Goal: Task Accomplishment & Management: Manage account settings

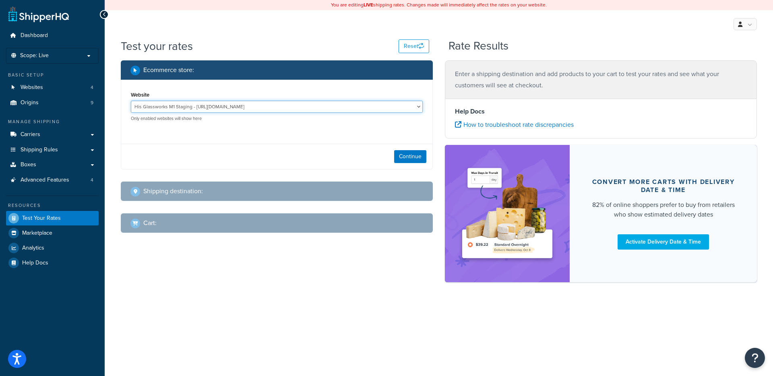
click at [285, 110] on select "His Glassworks M1 Staging - http://staging.hisglassworks.com His Glassworks M2 …" at bounding box center [277, 107] width 292 height 12
select select "8437f3a51fbfd420ad11e70a80ffd468"
click at [131, 101] on select "His Glassworks M1 Staging - http://staging.hisglassworks.com His Glassworks M2 …" at bounding box center [277, 107] width 292 height 12
click at [405, 156] on button "Continue" at bounding box center [410, 156] width 32 height 13
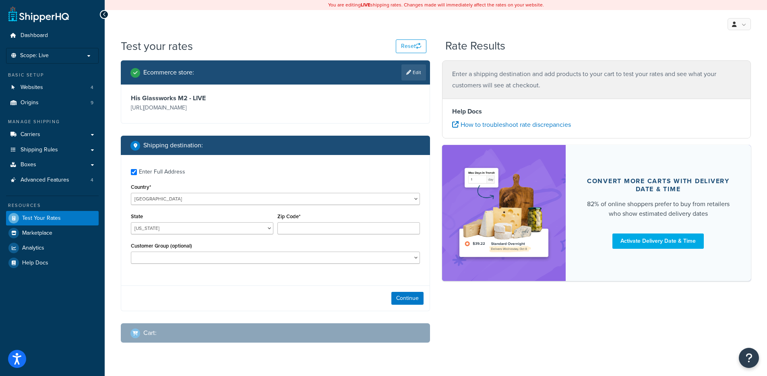
checkbox input "true"
type input "54130-9637"
select select "WI"
select select
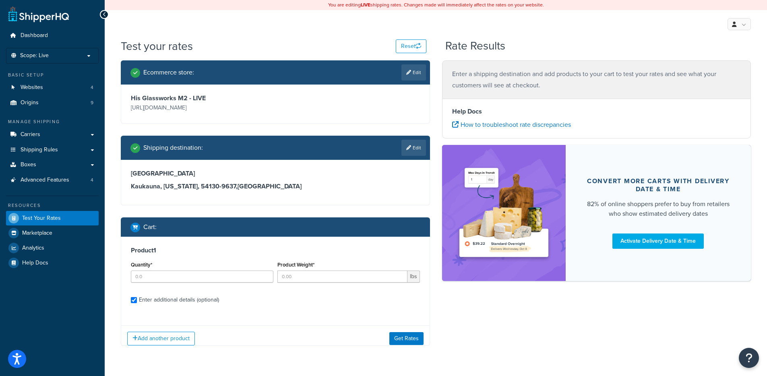
checkbox input "true"
type input "1"
type input "610.000000"
type input "4365"
select select "60"
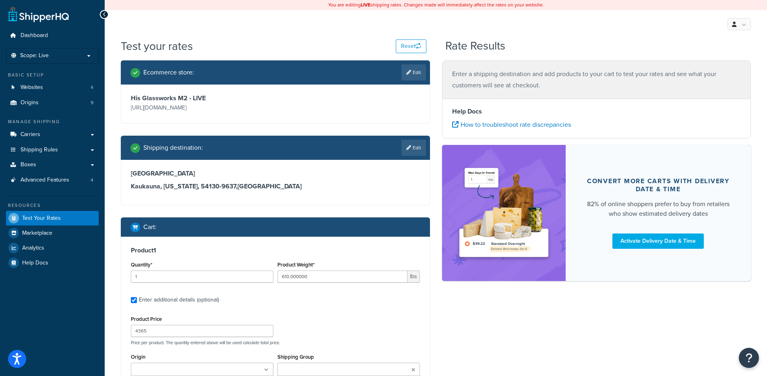
scroll to position [74, 0]
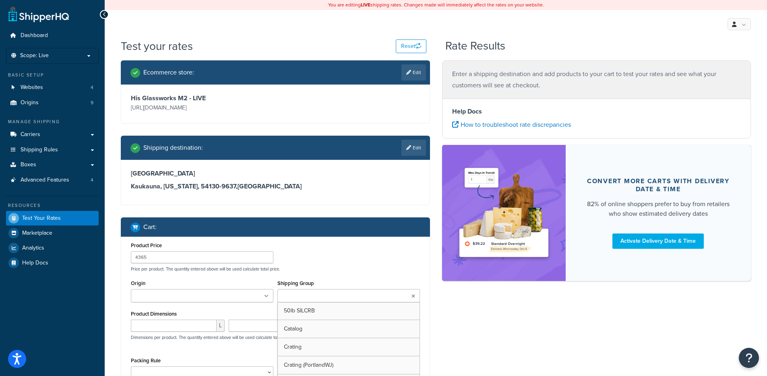
type input "1"
type input "5.020000"
type input "16.4"
type input "10.000000"
type input "6.000000"
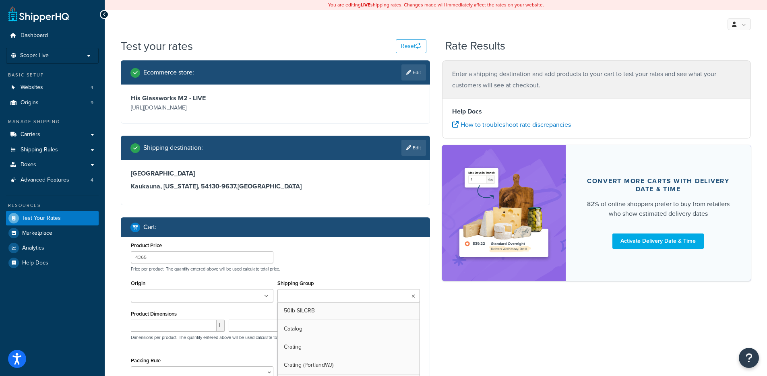
type input "1.000000"
type input "2"
type input "1.010000"
type input "19.25"
type input "3.000000"
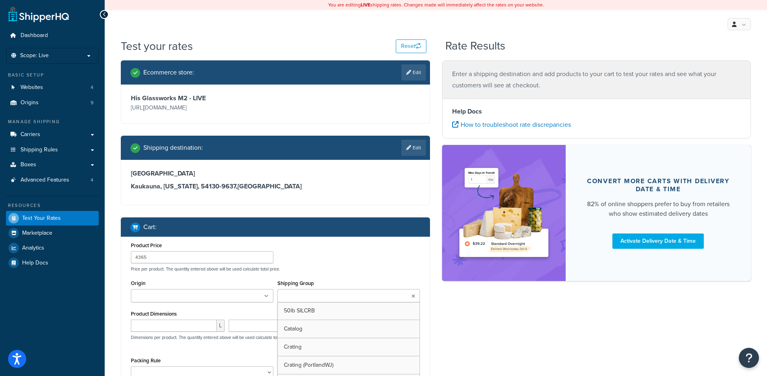
type input "3.000000"
type input "0.250000"
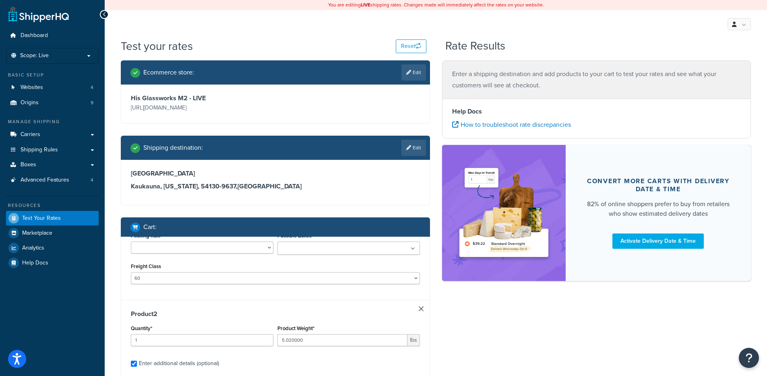
scroll to position [165, 0]
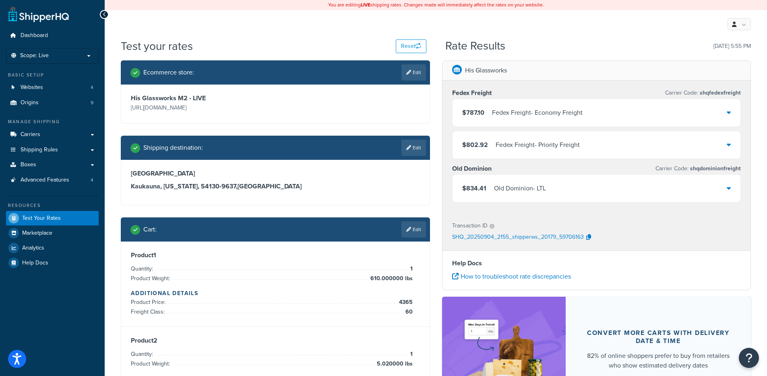
click at [563, 118] on div "Fedex Freight - Economy Freight" at bounding box center [537, 112] width 91 height 11
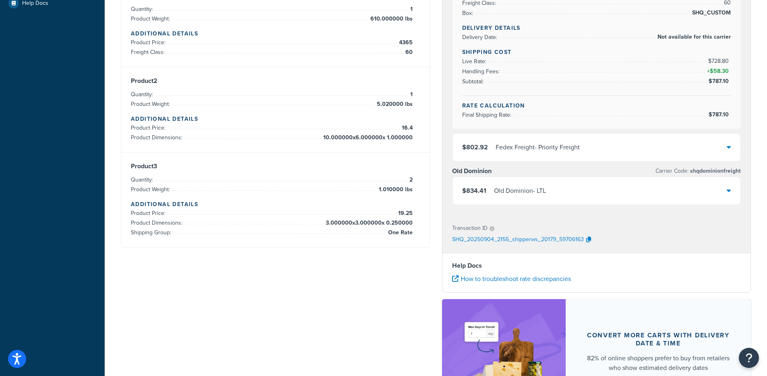
scroll to position [262, 0]
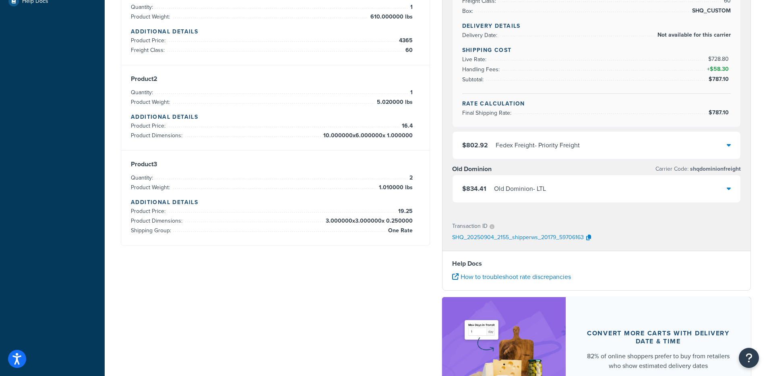
click at [543, 143] on div "Fedex Freight - Priority Freight" at bounding box center [538, 145] width 84 height 11
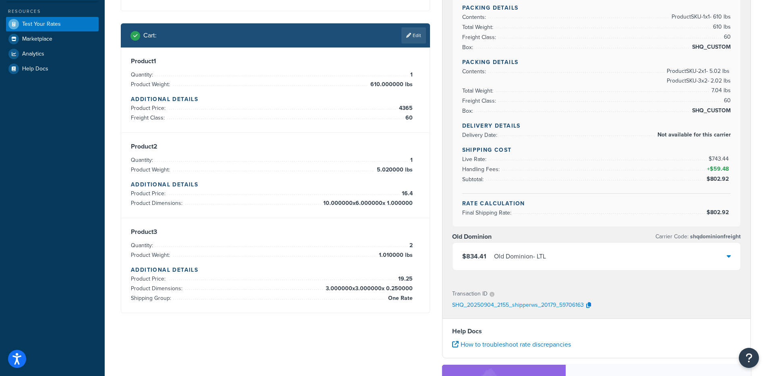
scroll to position [194, 0]
click at [555, 267] on div "$834.41 Old Dominion - LTL" at bounding box center [597, 256] width 288 height 27
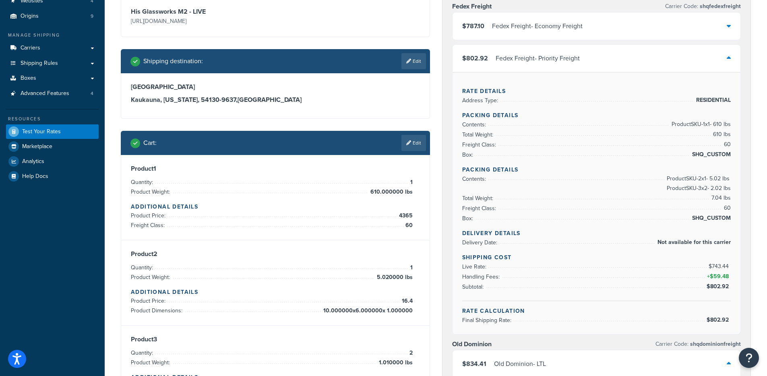
scroll to position [0, 0]
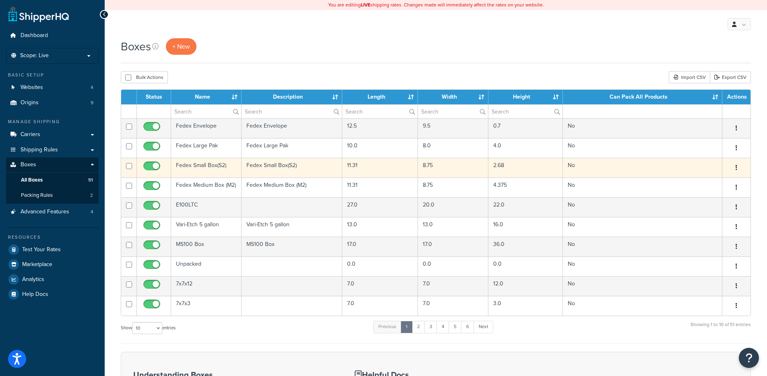
click at [297, 166] on td "Fedex Small Box(S2)" at bounding box center [292, 168] width 101 height 20
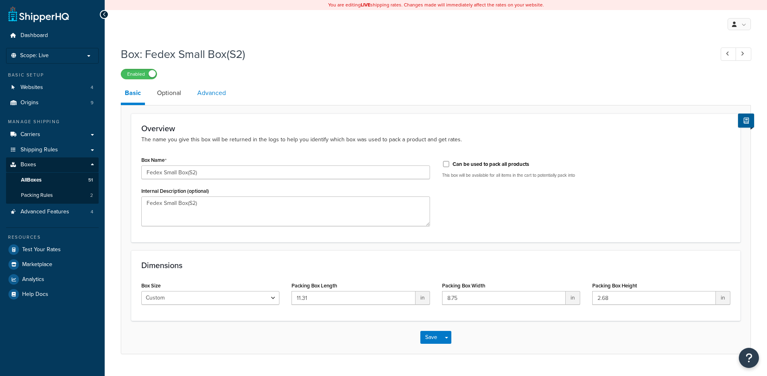
click at [223, 97] on link "Advanced" at bounding box center [211, 92] width 37 height 19
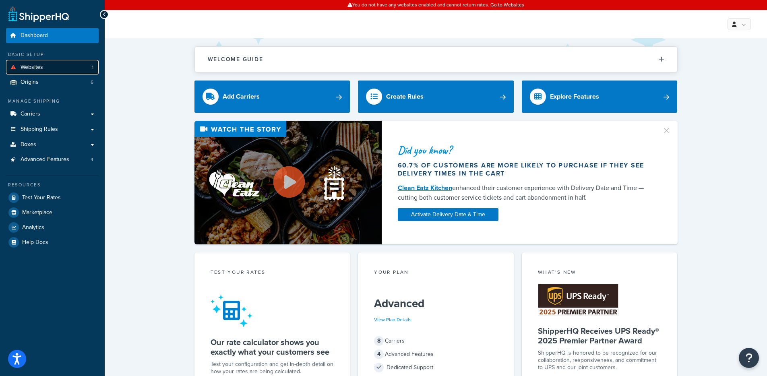
click at [57, 70] on link "Websites 1" at bounding box center [52, 67] width 93 height 15
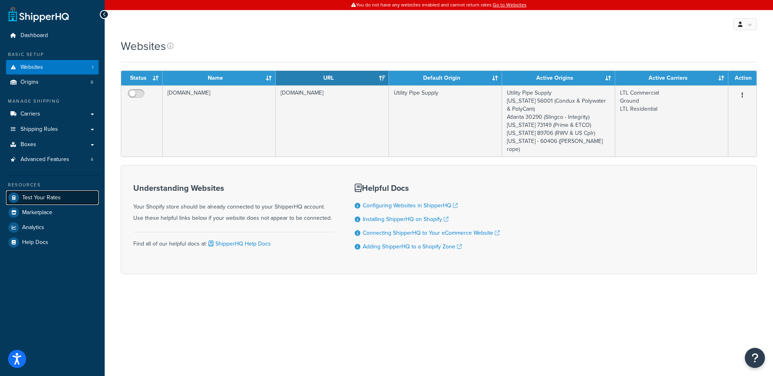
click at [55, 195] on span "Test Your Rates" at bounding box center [41, 198] width 39 height 7
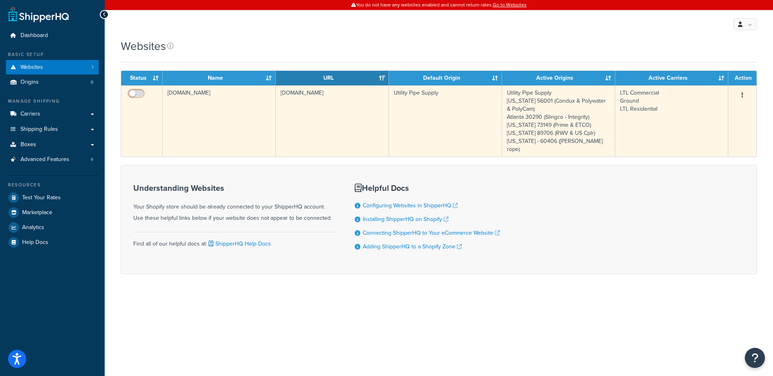
click at [136, 91] on input "checkbox" at bounding box center [137, 96] width 22 height 10
click at [131, 91] on input "checkbox" at bounding box center [137, 96] width 22 height 10
click at [135, 96] on input "checkbox" at bounding box center [137, 96] width 22 height 10
click at [137, 96] on input "checkbox" at bounding box center [137, 96] width 22 height 10
click at [136, 91] on input "checkbox" at bounding box center [137, 96] width 22 height 10
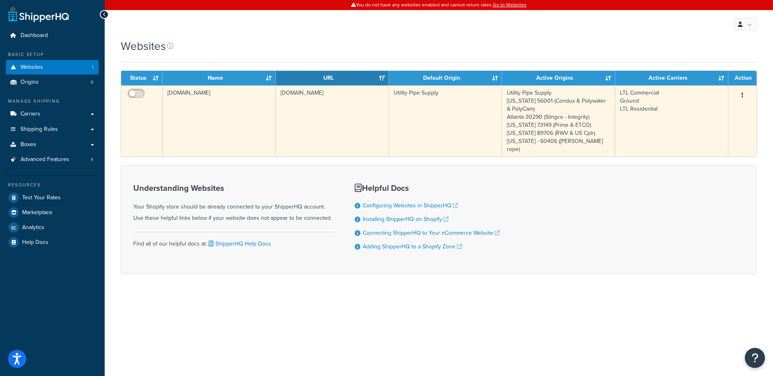
checkbox input "true"
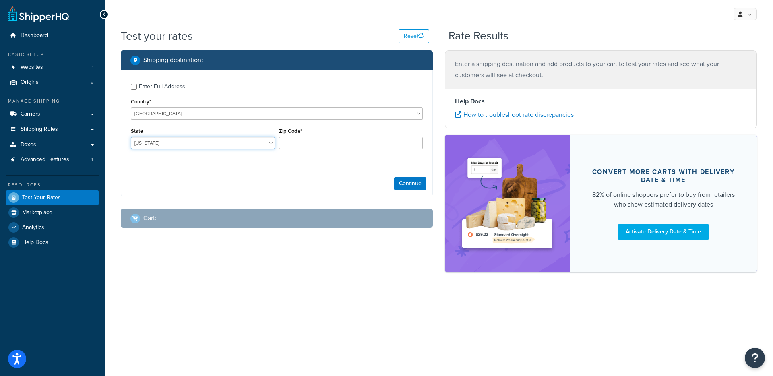
click at [176, 145] on select "[US_STATE] [US_STATE] [US_STATE] [US_STATE] [US_STATE] Armed Forces Americas Ar…" at bounding box center [203, 143] width 144 height 12
select select "CA"
type input "90210"
click at [401, 184] on button "Continue" at bounding box center [410, 183] width 32 height 13
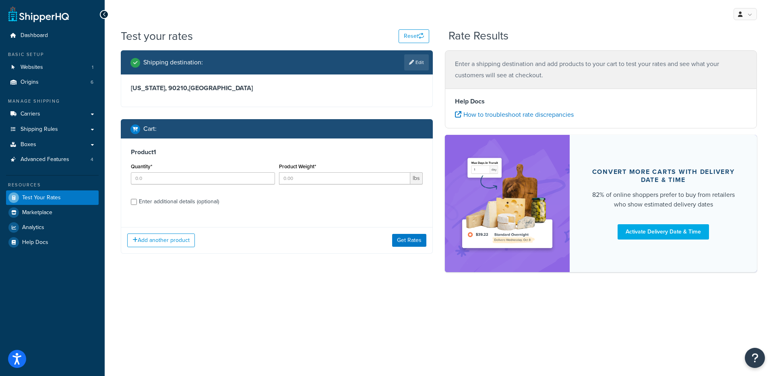
click at [150, 207] on div "Enter additional details (optional)" at bounding box center [179, 201] width 80 height 11
click at [137, 205] on input "Enter additional details (optional)" at bounding box center [134, 202] width 6 height 6
checkbox input "true"
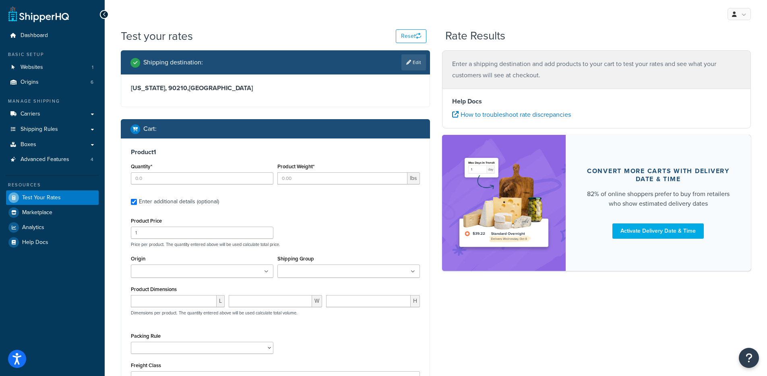
click at [157, 184] on div at bounding box center [202, 178] width 143 height 12
click at [160, 178] on input "Quantity*" at bounding box center [202, 178] width 143 height 12
type input "1"
type input "60"
click at [311, 272] on input "Shipping Group" at bounding box center [315, 271] width 71 height 9
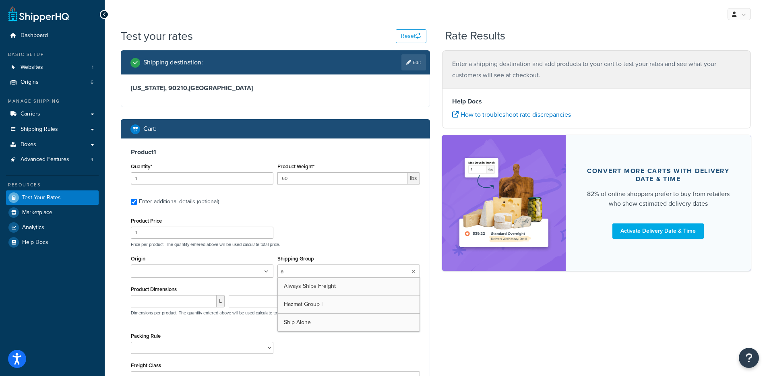
type input "al"
click at [179, 302] on input "number" at bounding box center [174, 303] width 86 height 12
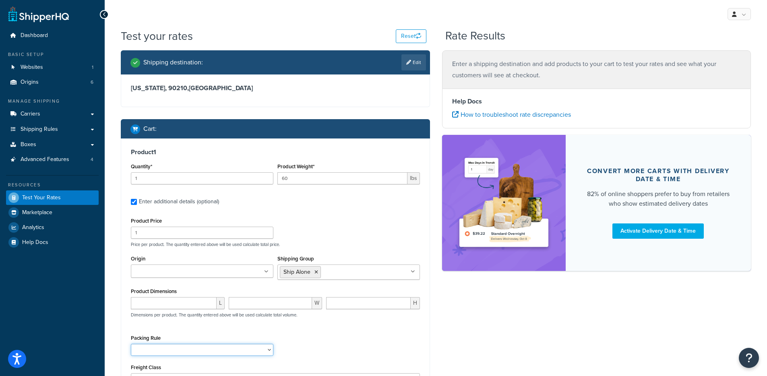
click at [149, 351] on select "Pack Seperately Pallet Test" at bounding box center [202, 350] width 143 height 12
select select "86965"
click at [131, 344] on select "Pack Seperately Pallet Test" at bounding box center [202, 350] width 143 height 12
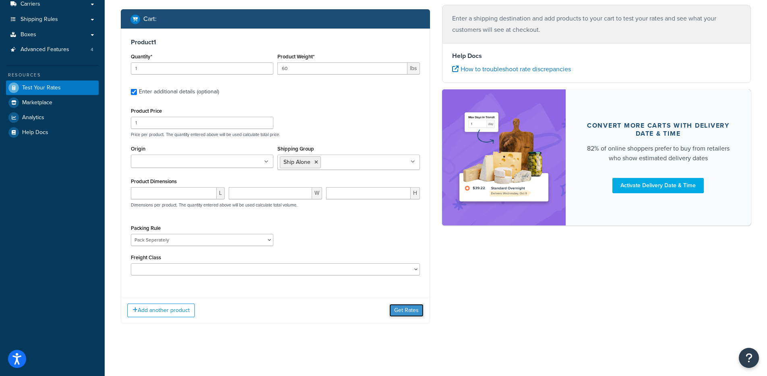
click at [402, 315] on button "Get Rates" at bounding box center [406, 310] width 34 height 13
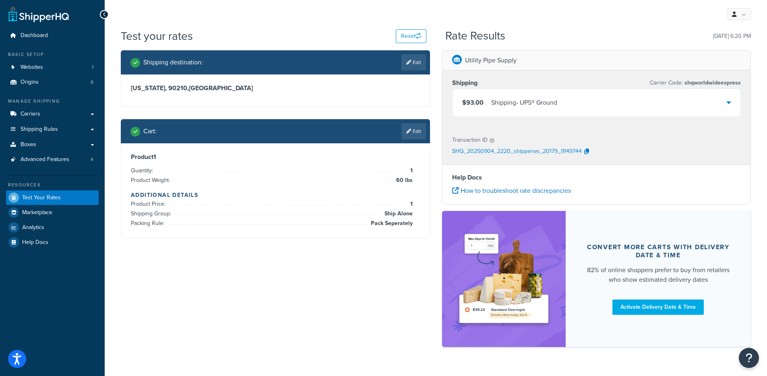
click at [559, 110] on div "$93.00 Shipping - UPS® Ground" at bounding box center [597, 102] width 288 height 27
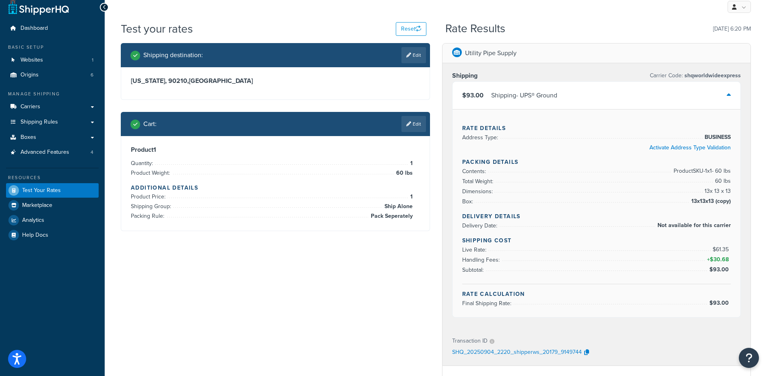
scroll to position [13, 0]
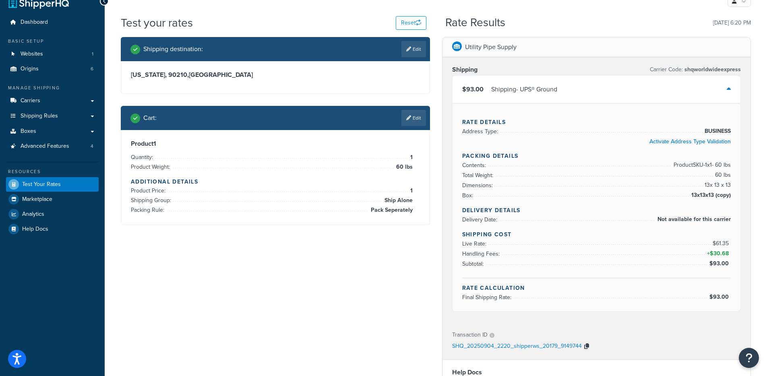
click at [585, 344] on icon "button" at bounding box center [586, 347] width 5 height 6
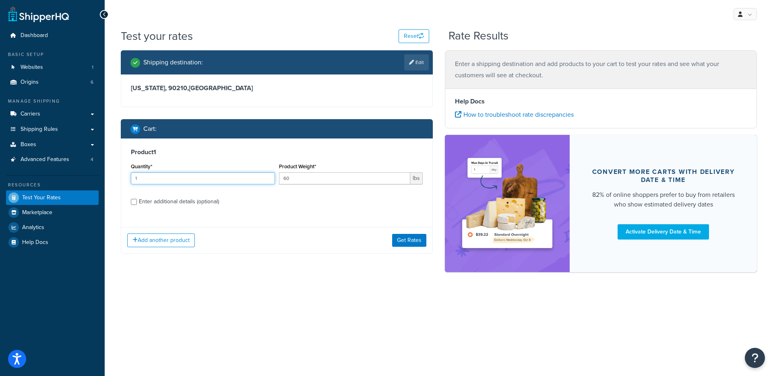
click at [155, 174] on input "1" at bounding box center [203, 178] width 144 height 12
drag, startPoint x: 148, startPoint y: 176, endPoint x: 134, endPoint y: 178, distance: 13.8
click at [134, 178] on input "1" at bounding box center [203, 178] width 144 height 12
type input "7"
click at [400, 241] on button "Get Rates" at bounding box center [409, 240] width 34 height 13
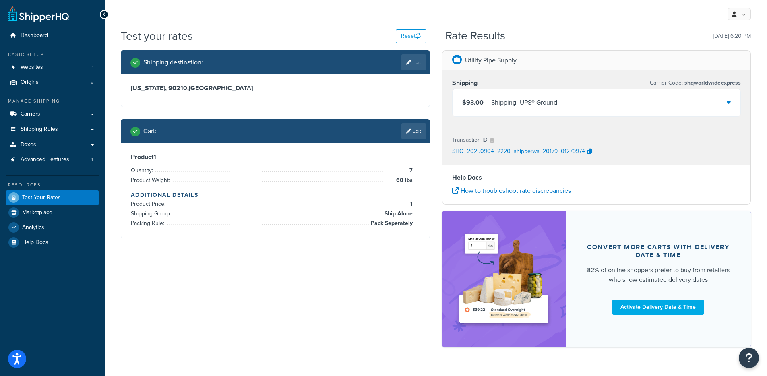
click at [513, 113] on div "$93.00 Shipping - UPS® Ground" at bounding box center [597, 102] width 288 height 27
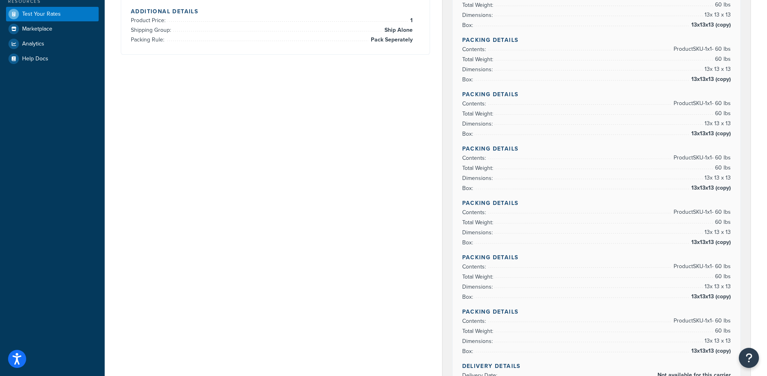
scroll to position [372, 0]
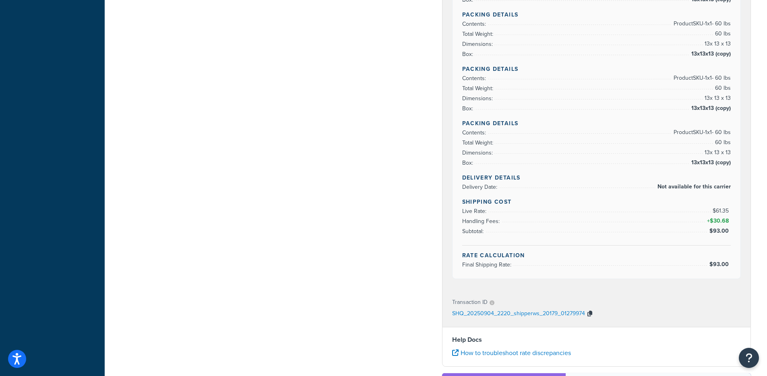
click at [592, 312] on button "button" at bounding box center [590, 314] width 10 height 12
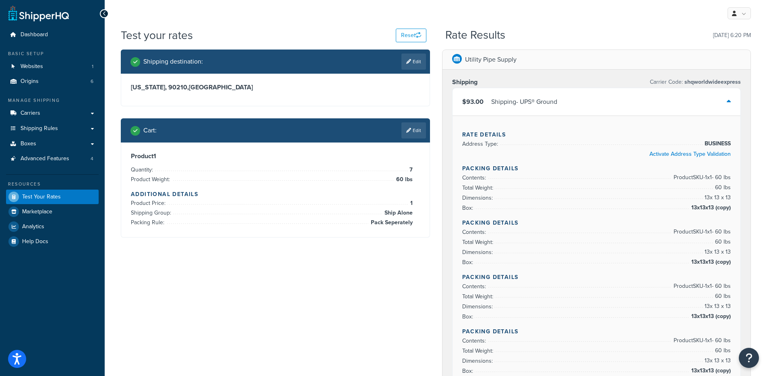
scroll to position [0, 0]
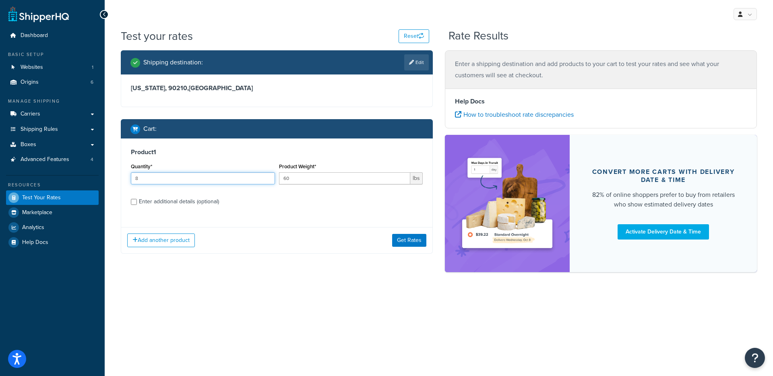
click at [269, 176] on input "8" at bounding box center [203, 178] width 144 height 12
click at [269, 176] on input "9" at bounding box center [203, 178] width 144 height 12
type input "10"
click at [269, 176] on input "10" at bounding box center [203, 178] width 144 height 12
click at [416, 238] on button "Get Rates" at bounding box center [409, 240] width 34 height 13
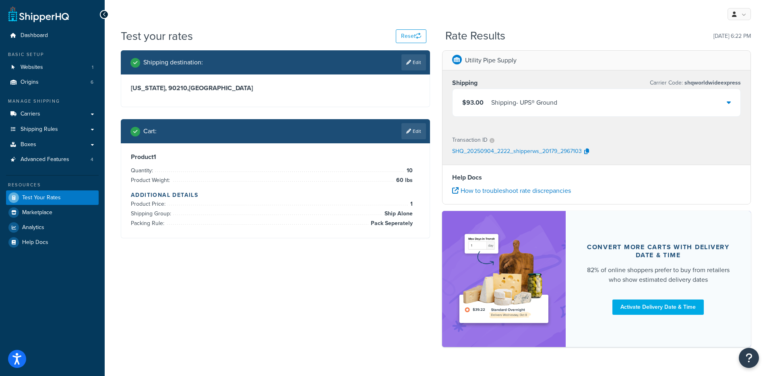
click at [508, 96] on div "$93.00 Shipping - UPS® Ground" at bounding box center [597, 102] width 288 height 27
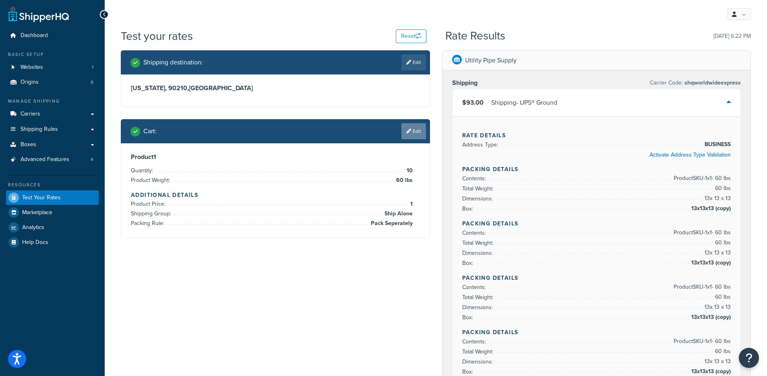
click at [408, 137] on link "Edit" at bounding box center [414, 131] width 25 height 16
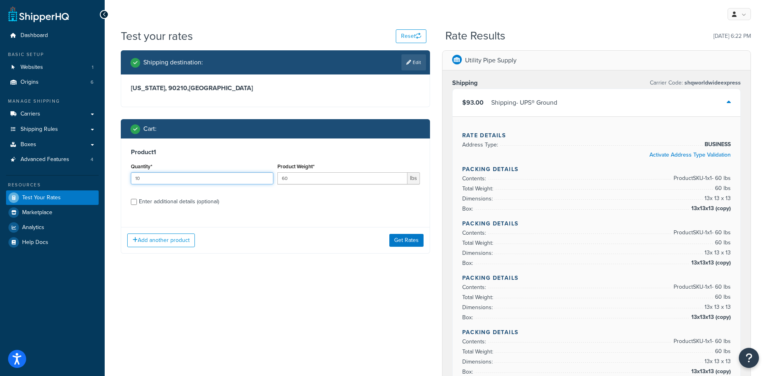
drag, startPoint x: 160, startPoint y: 178, endPoint x: 121, endPoint y: 177, distance: 39.5
click at [121, 177] on div "Product 1 Quantity* 10 Product Weight* 60 lbs Enter additional details (optiona…" at bounding box center [275, 180] width 308 height 83
type input "1"
type input "70"
click at [410, 239] on button "Get Rates" at bounding box center [406, 240] width 34 height 13
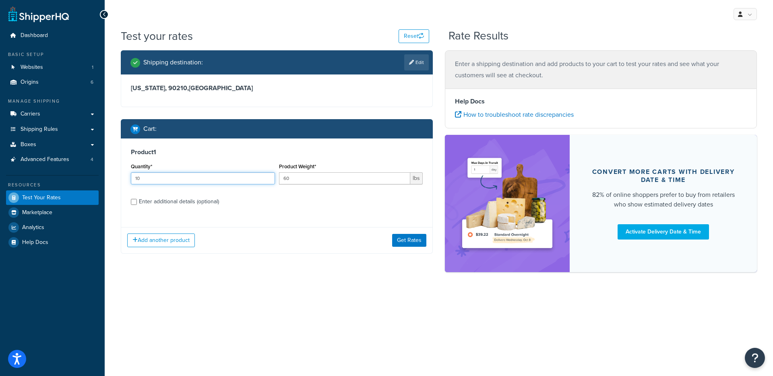
drag, startPoint x: 174, startPoint y: 182, endPoint x: 127, endPoint y: 181, distance: 47.1
click at [127, 181] on div "Product 1 Quantity* 10 Product Weight* 60 lbs Enter additional details (optiona…" at bounding box center [276, 180] width 311 height 83
type input "1"
type input "500"
click at [402, 242] on button "Get Rates" at bounding box center [409, 240] width 34 height 13
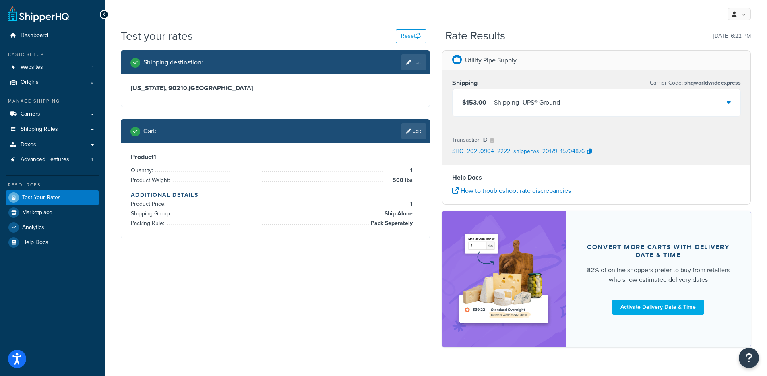
click at [555, 107] on div "Shipping - UPS® Ground" at bounding box center [527, 102] width 66 height 11
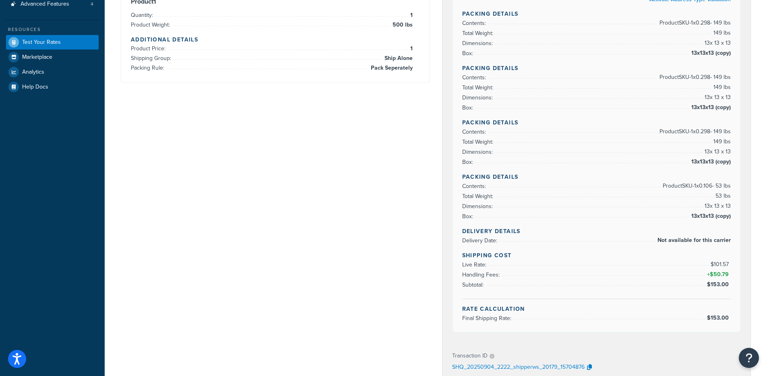
scroll to position [39, 0]
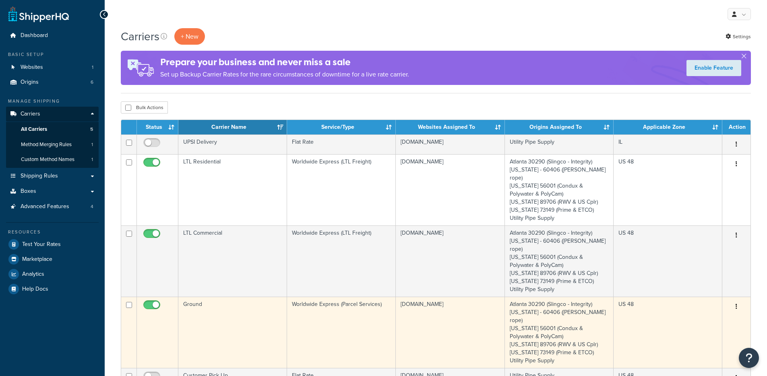
click at [230, 306] on td "Ground" at bounding box center [232, 332] width 109 height 71
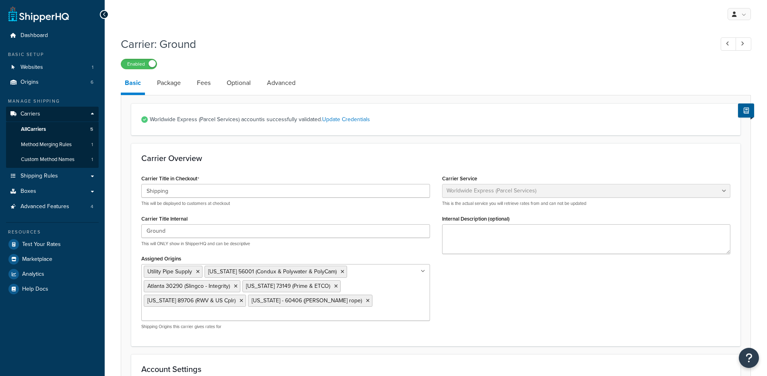
select select "worldwideExpress"
click at [180, 90] on link "Package" at bounding box center [169, 82] width 32 height 19
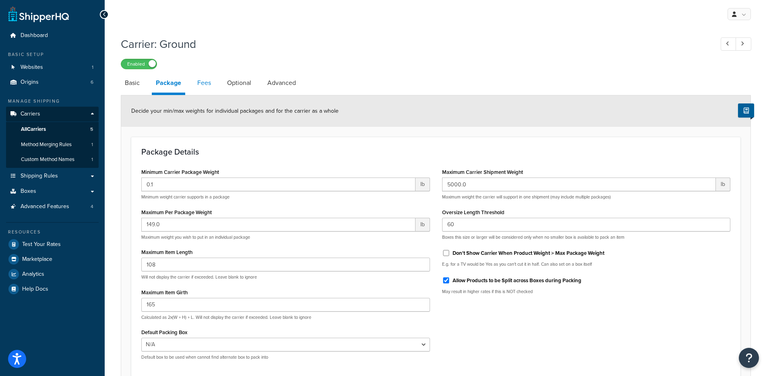
click at [212, 88] on link "Fees" at bounding box center [204, 82] width 22 height 19
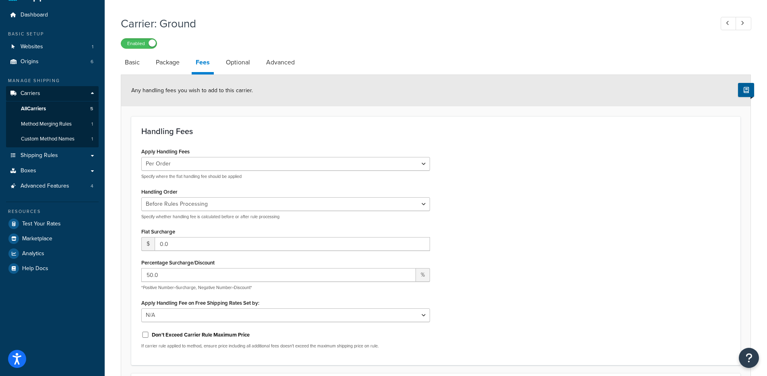
scroll to position [19, 0]
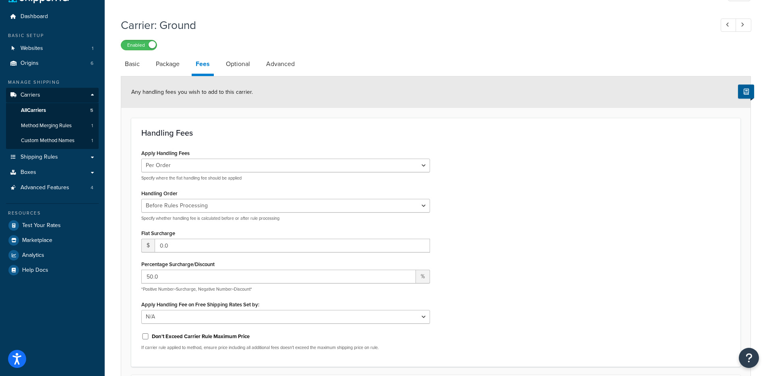
click at [243, 70] on link "Optional" at bounding box center [238, 63] width 32 height 19
select select "business"
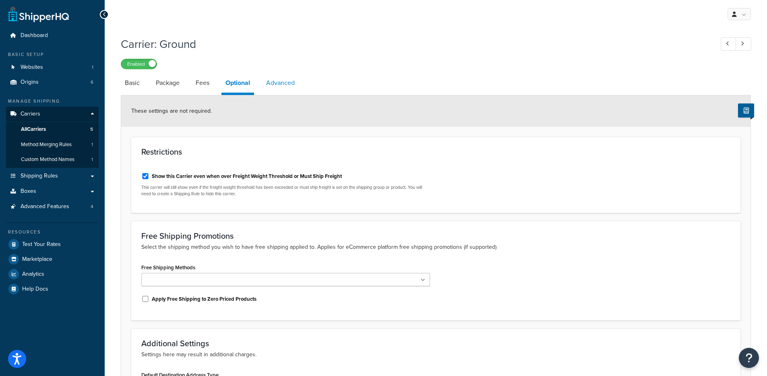
click at [281, 84] on link "Advanced" at bounding box center [280, 82] width 37 height 19
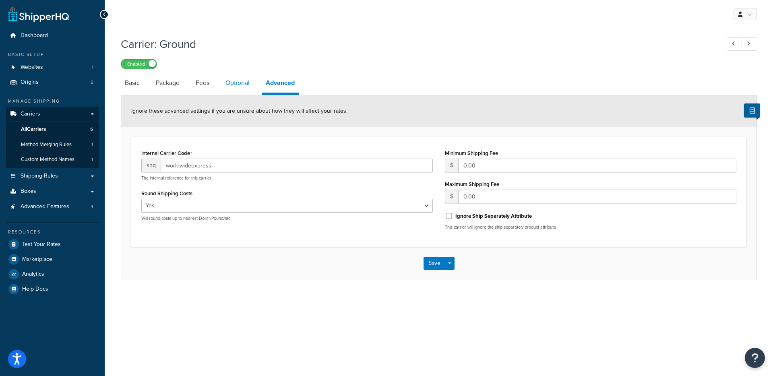
click at [248, 79] on link "Optional" at bounding box center [238, 82] width 32 height 19
select select "business"
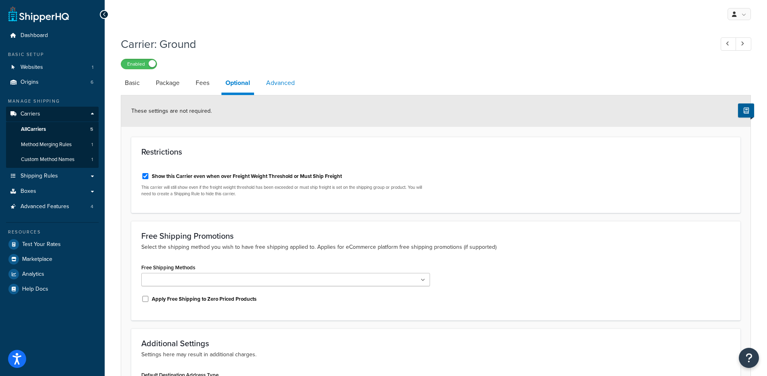
click at [275, 84] on link "Advanced" at bounding box center [280, 82] width 37 height 19
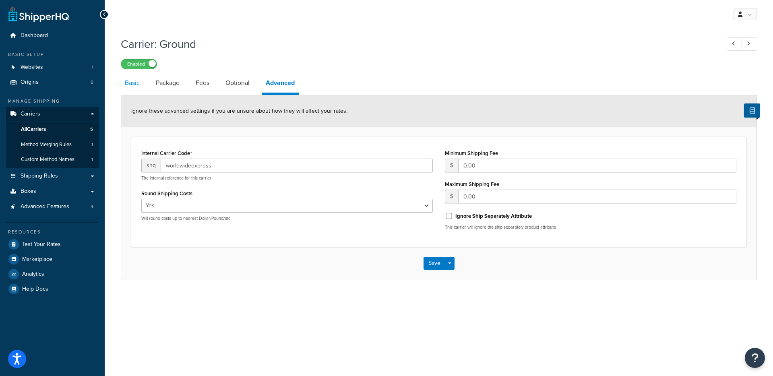
click at [124, 88] on link "Basic" at bounding box center [132, 82] width 23 height 19
select select "worldwideExpress"
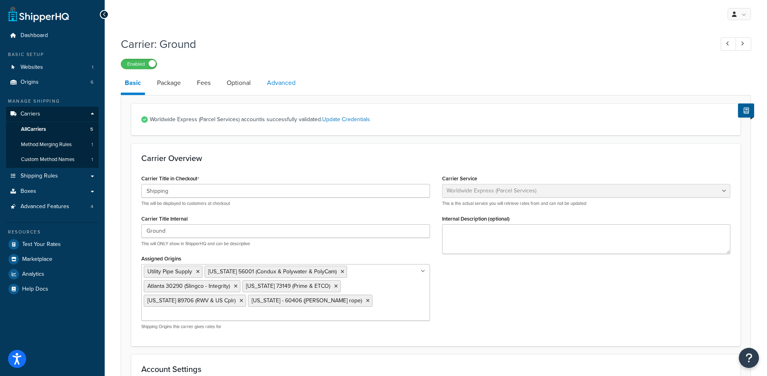
click at [271, 85] on link "Advanced" at bounding box center [281, 82] width 37 height 19
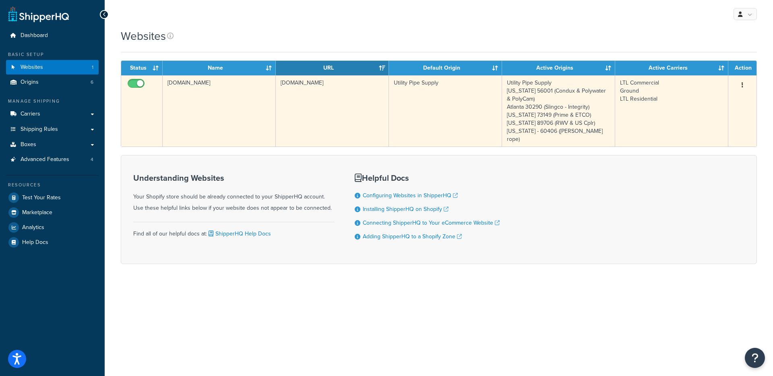
click at [221, 112] on td "[DOMAIN_NAME]" at bounding box center [219, 110] width 113 height 71
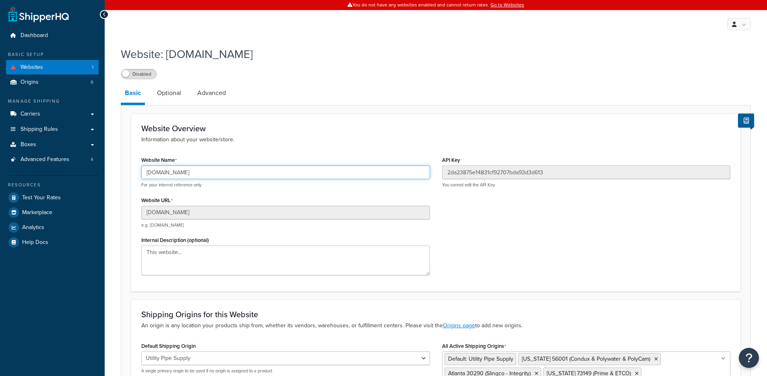
click at [174, 175] on input "utilitypipesupply.myshopify.com" at bounding box center [285, 173] width 289 height 14
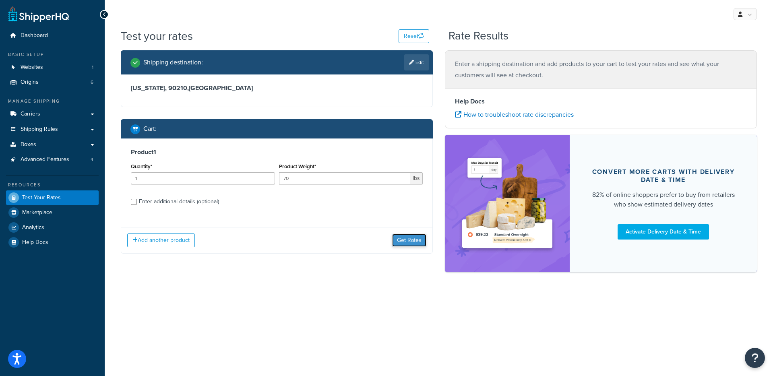
click at [408, 244] on button "Get Rates" at bounding box center [409, 240] width 34 height 13
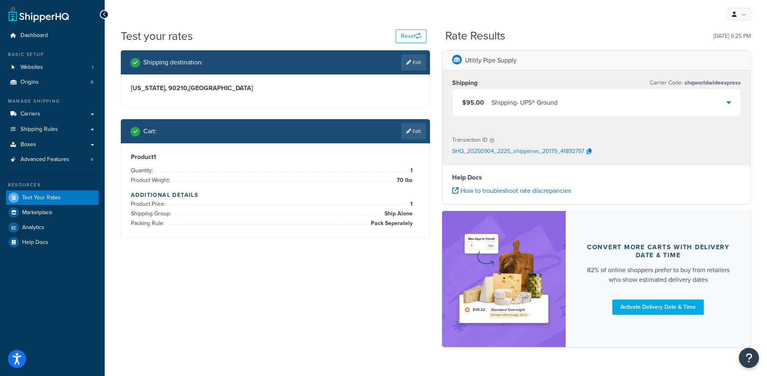
click at [532, 105] on div "Shipping - UPS® Ground" at bounding box center [525, 102] width 66 height 11
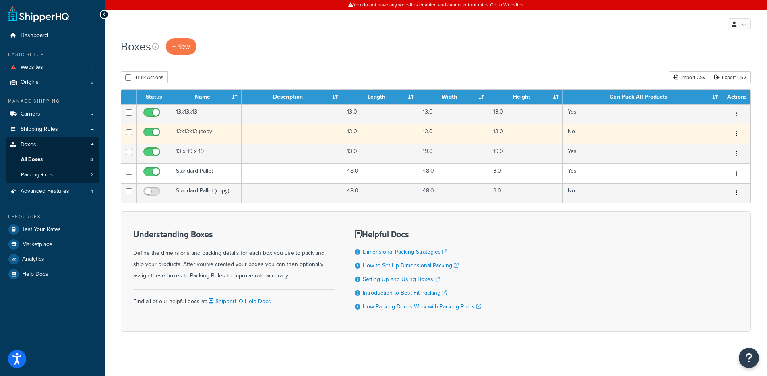
click at [206, 137] on td "13x13x13 (copy)" at bounding box center [206, 134] width 70 height 20
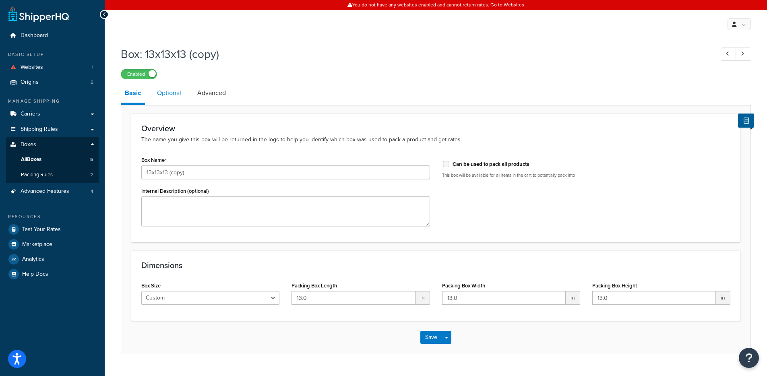
click at [171, 100] on link "Optional" at bounding box center [169, 92] width 32 height 19
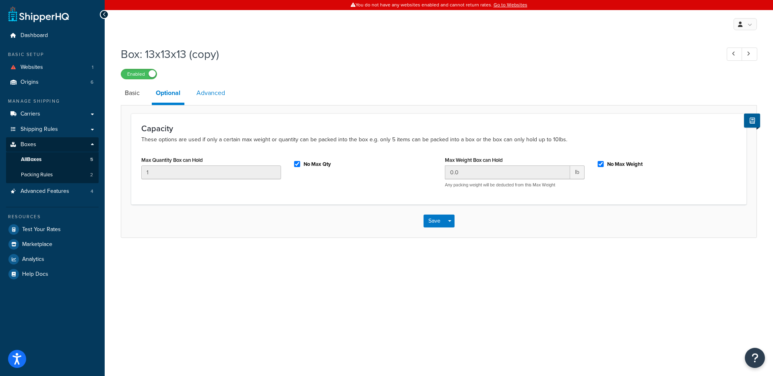
click at [207, 89] on link "Advanced" at bounding box center [211, 92] width 37 height 19
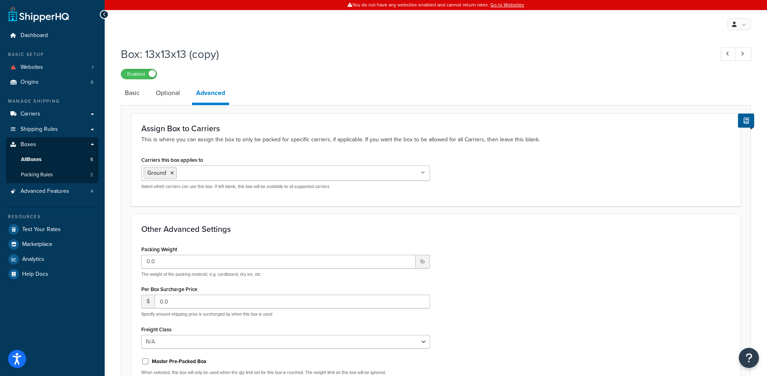
click at [315, 169] on ul "Ground" at bounding box center [285, 173] width 289 height 15
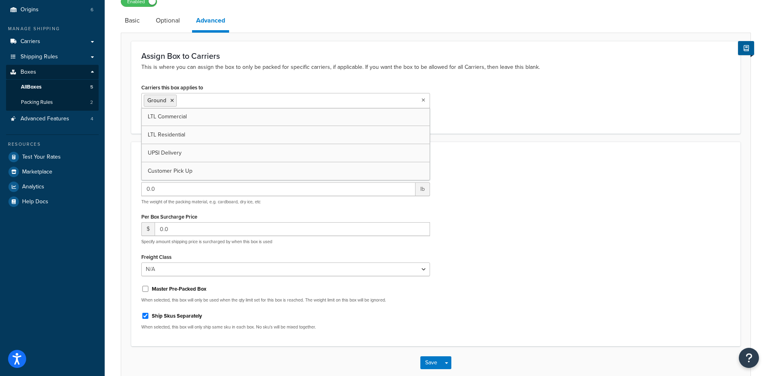
scroll to position [116, 0]
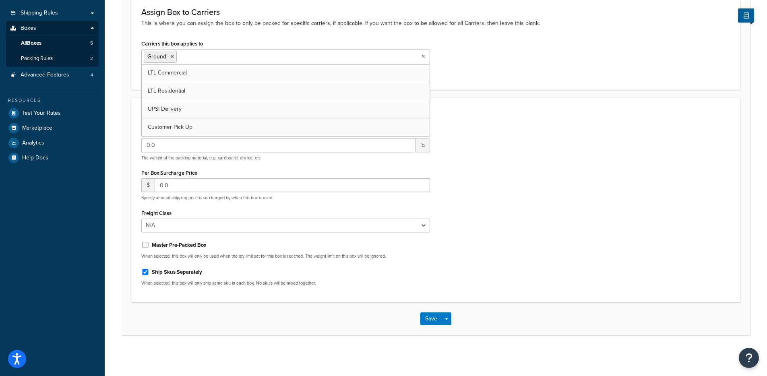
click at [538, 169] on div "Packing Weight 0.0 lb The weight of the packing material, e.g. cardboard, dry i…" at bounding box center [435, 210] width 601 height 166
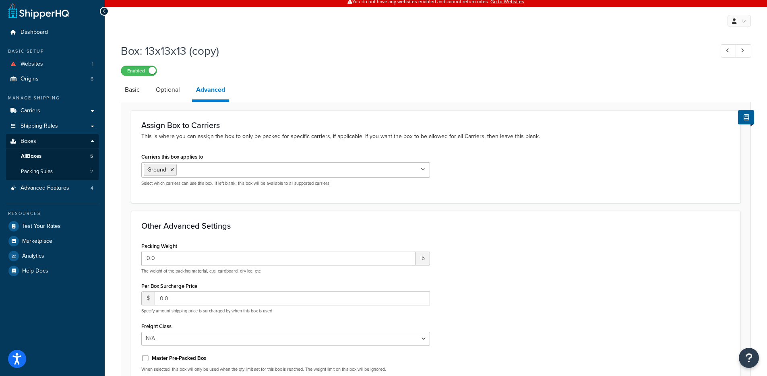
scroll to position [0, 0]
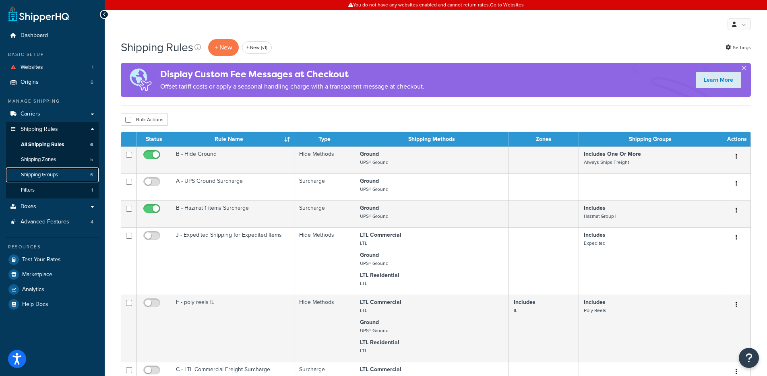
click at [48, 169] on link "Shipping Groups 6" at bounding box center [52, 175] width 93 height 15
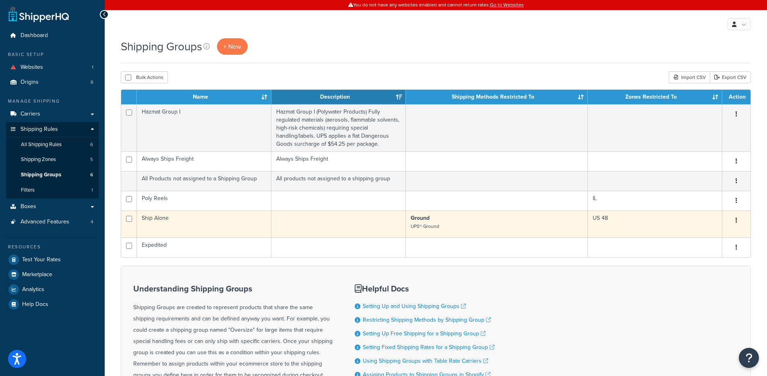
click at [194, 225] on td "Ship Alone" at bounding box center [204, 224] width 135 height 27
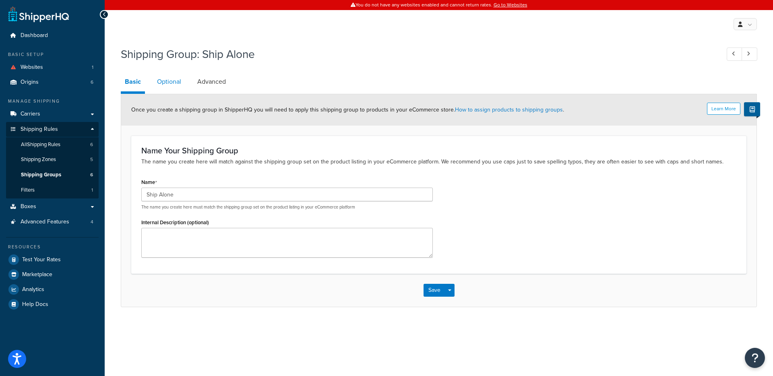
click at [168, 81] on link "Optional" at bounding box center [169, 81] width 32 height 19
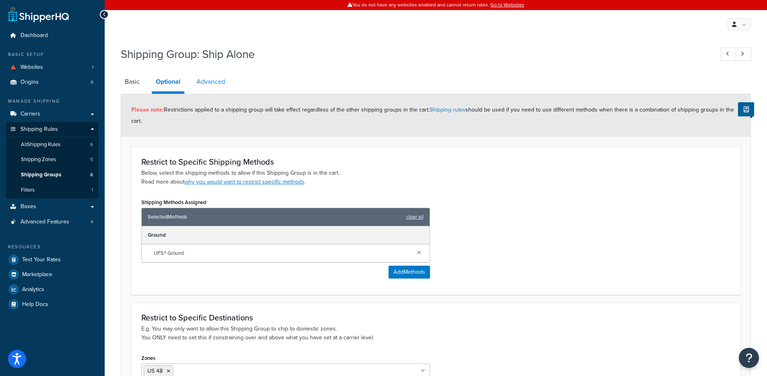
click at [215, 90] on link "Advanced" at bounding box center [211, 81] width 37 height 19
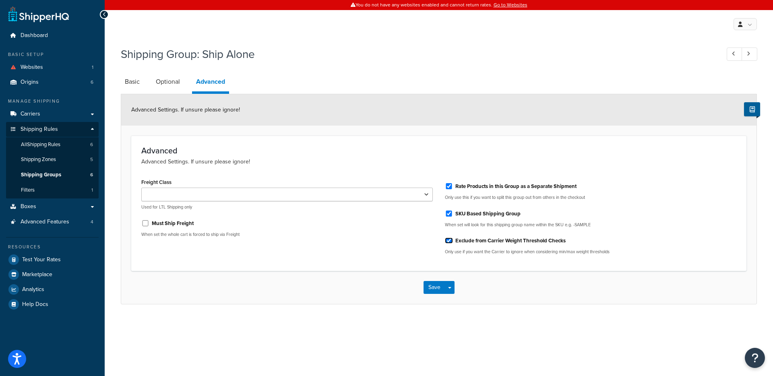
click at [452, 241] on input "Exclude from Carrier Weight Threshold Checks" at bounding box center [449, 241] width 8 height 6
checkbox input "false"
click at [453, 285] on button "Save Dropdown" at bounding box center [450, 287] width 10 height 13
click at [459, 302] on button "Save and Edit" at bounding box center [463, 302] width 78 height 17
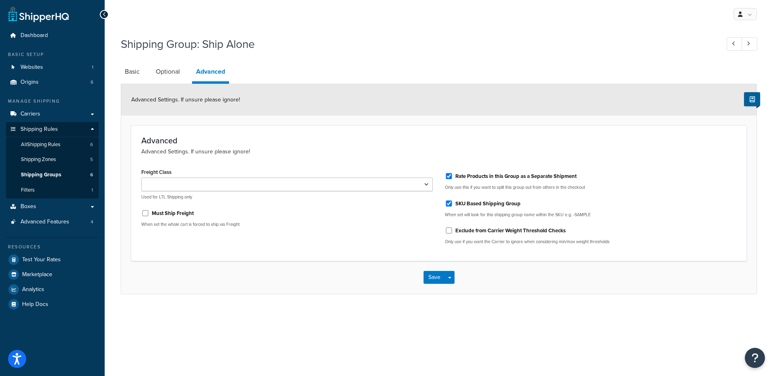
click at [459, 230] on label "Exclude from Carrier Weight Threshold Checks" at bounding box center [510, 230] width 110 height 7
click at [453, 230] on input "Exclude from Carrier Weight Threshold Checks" at bounding box center [449, 231] width 8 height 6
checkbox input "true"
click at [451, 276] on button "Save Dropdown" at bounding box center [450, 277] width 10 height 13
click at [452, 292] on button "Save and Edit" at bounding box center [463, 292] width 78 height 17
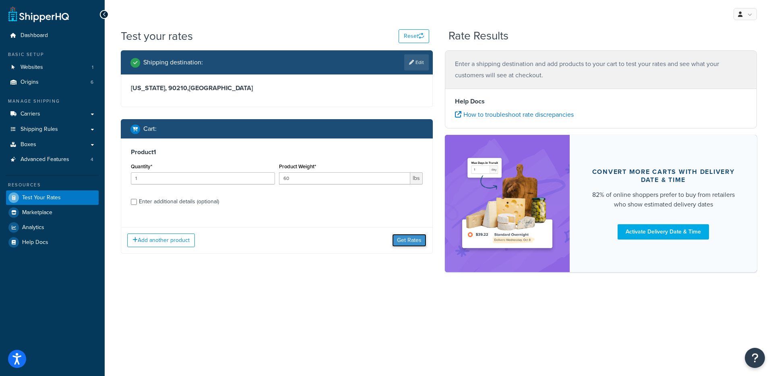
click at [411, 236] on button "Get Rates" at bounding box center [409, 240] width 34 height 13
click at [415, 236] on button "Get Rates" at bounding box center [409, 240] width 34 height 13
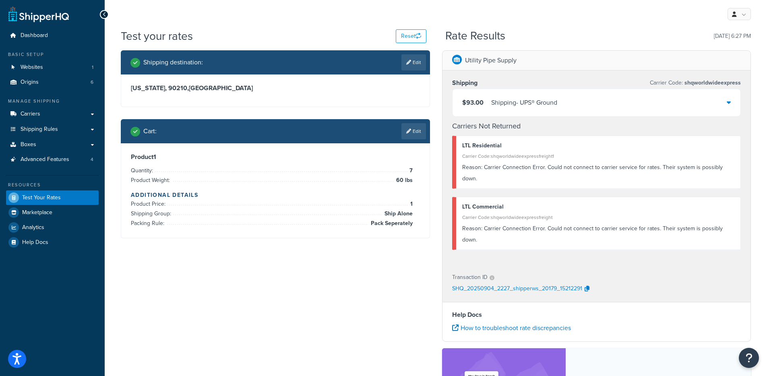
click at [594, 106] on div "$93.00 Shipping - UPS® Ground" at bounding box center [597, 102] width 288 height 27
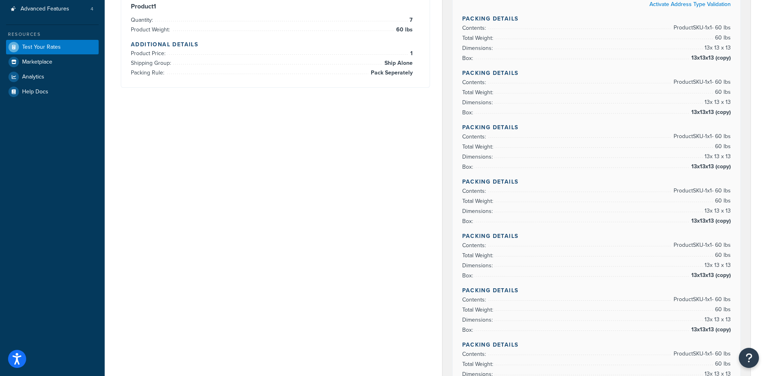
scroll to position [170, 0]
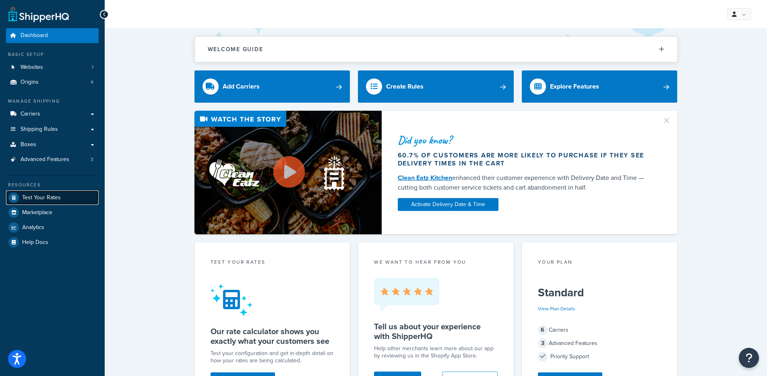
click at [55, 195] on span "Test Your Rates" at bounding box center [41, 198] width 39 height 7
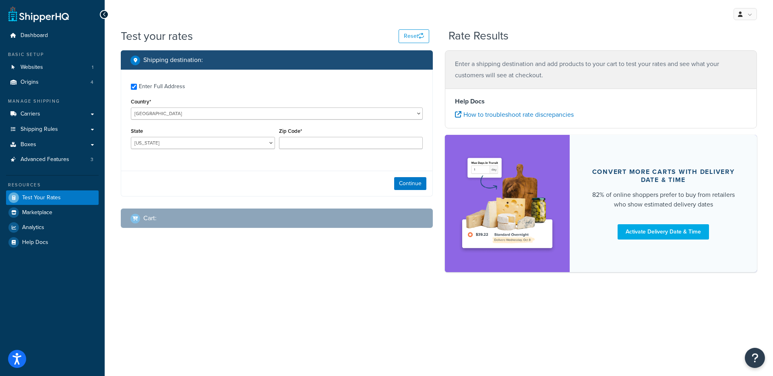
checkbox input "true"
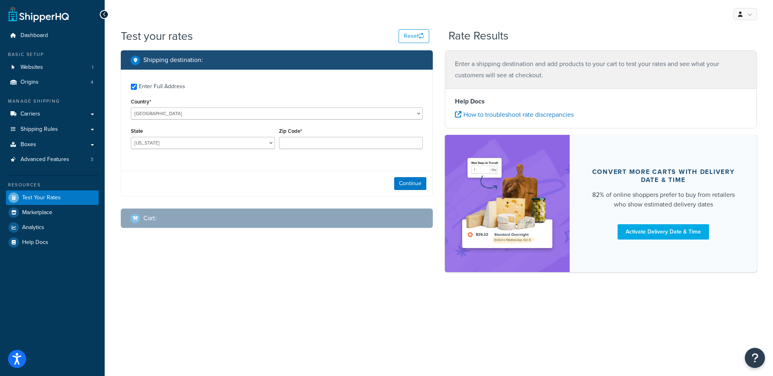
type input "75201"
select select "TX"
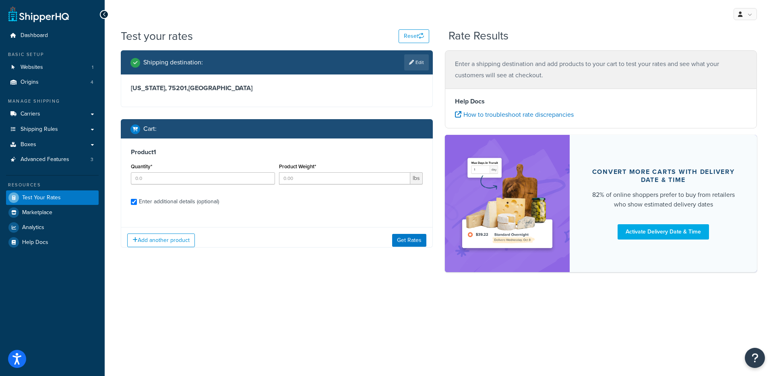
checkbox input "true"
type input "1"
type input "600"
select select "60"
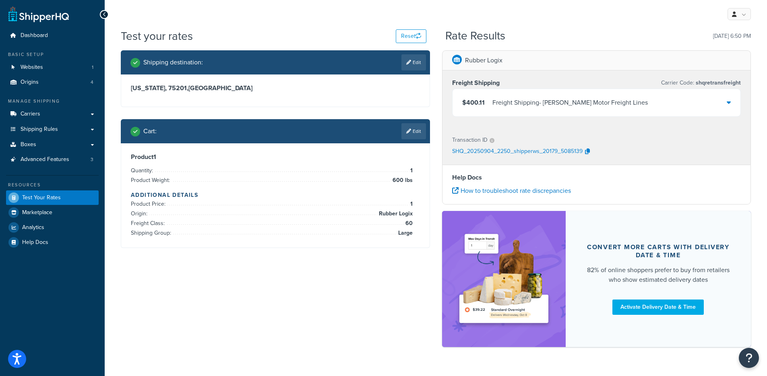
click at [547, 106] on div "Freight Shipping - Saia Motor Freight Lines" at bounding box center [570, 102] width 155 height 11
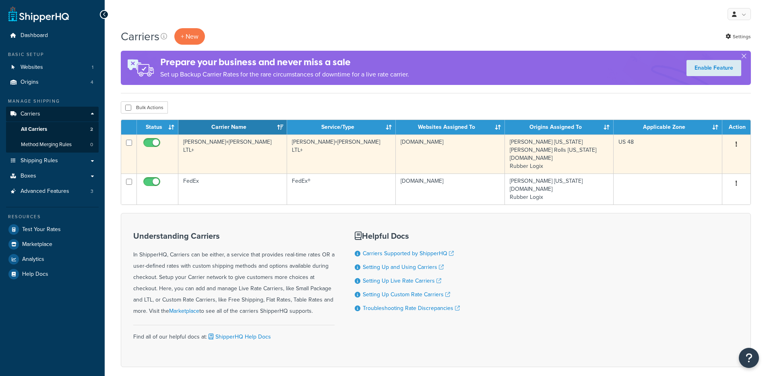
click at [248, 154] on td "[PERSON_NAME]+[PERSON_NAME] LTL+" at bounding box center [232, 154] width 109 height 39
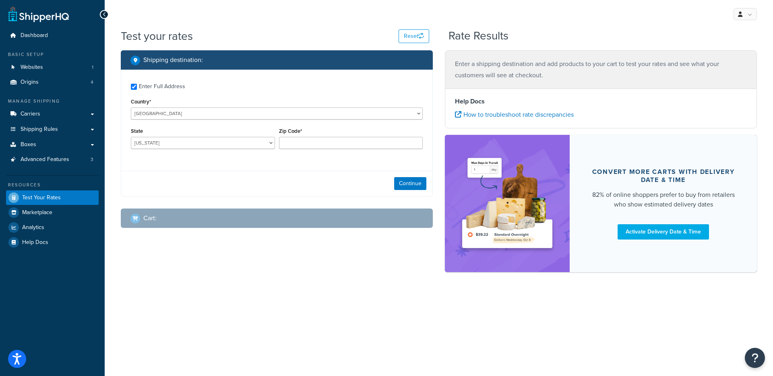
checkbox input "true"
type input "75201"
select select "[GEOGRAPHIC_DATA]"
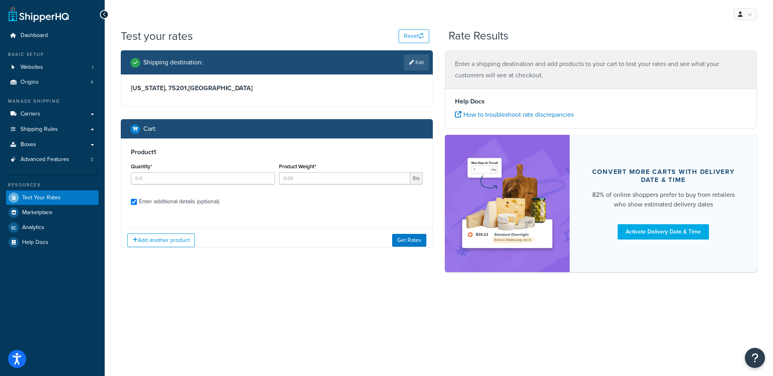
checkbox input "true"
type input "1"
type input "600"
select select "60"
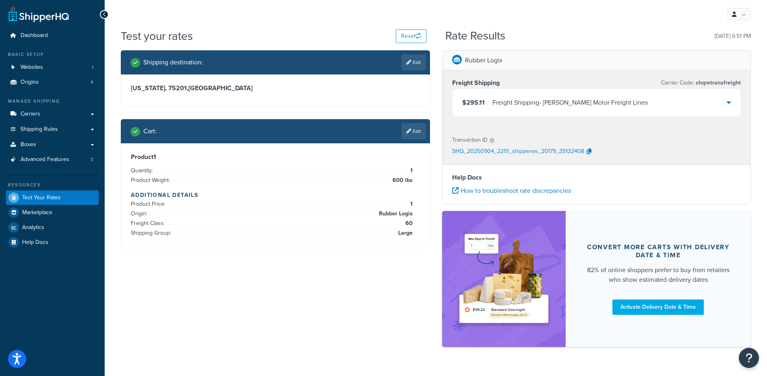
click at [614, 106] on div "$295.11 Freight Shipping - [PERSON_NAME] Motor Freight Lines" at bounding box center [597, 102] width 288 height 27
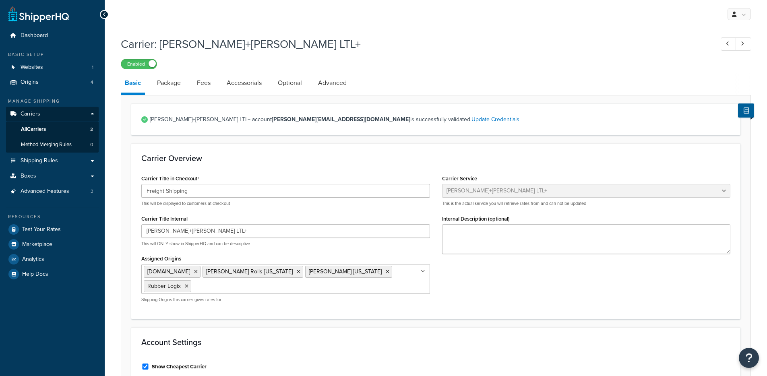
select select "reTransFreight"
click at [253, 84] on link "Accessorials" at bounding box center [244, 82] width 43 height 19
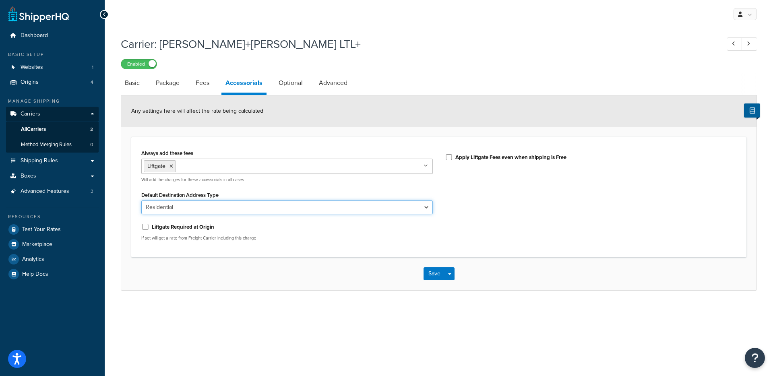
click at [201, 207] on select "Business Residential" at bounding box center [287, 208] width 292 height 14
select select "business"
click at [141, 201] on select "Business Residential" at bounding box center [287, 208] width 292 height 14
click at [453, 273] on button "Save Dropdown" at bounding box center [450, 273] width 10 height 13
click at [453, 288] on button "Save and Edit" at bounding box center [453, 288] width 59 height 17
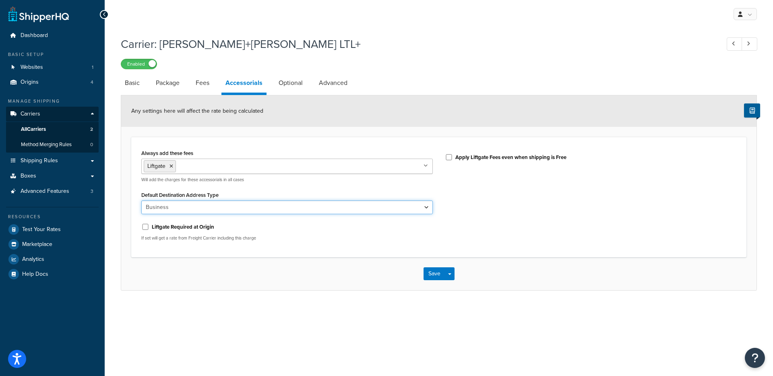
click at [244, 208] on select "Business Residential" at bounding box center [287, 208] width 292 height 14
select select "residential"
click at [141, 201] on select "Business Residential" at bounding box center [287, 208] width 292 height 14
click at [451, 269] on button "Save Dropdown" at bounding box center [450, 273] width 10 height 13
click at [455, 283] on button "Save and Edit" at bounding box center [453, 288] width 59 height 17
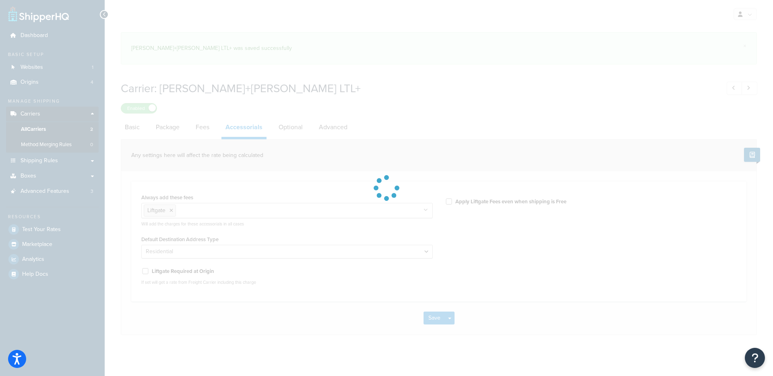
select select "residential"
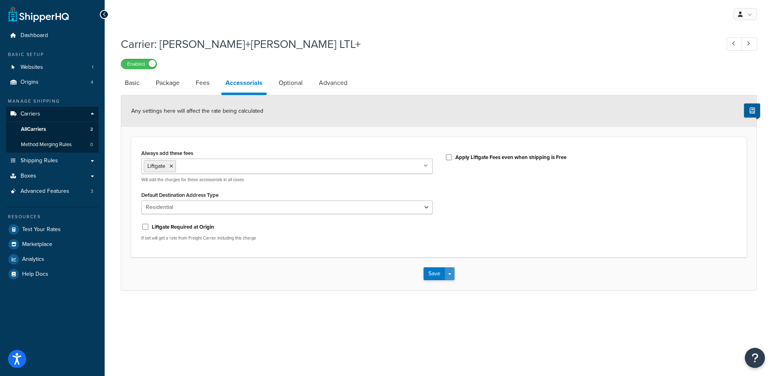
click at [451, 272] on button "Save Dropdown" at bounding box center [450, 273] width 10 height 13
click at [451, 288] on button "Save and Edit" at bounding box center [453, 288] width 59 height 17
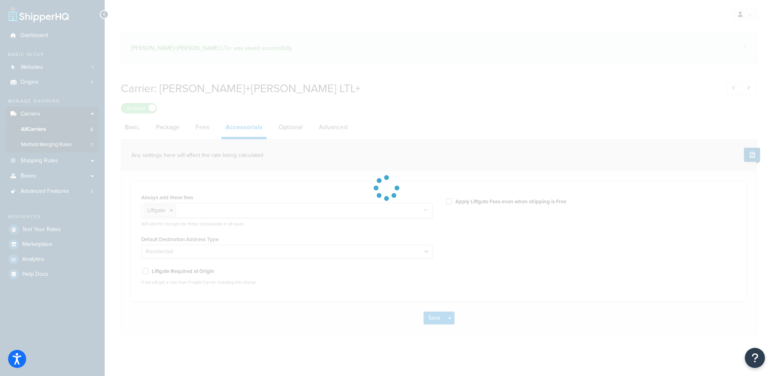
select select "residential"
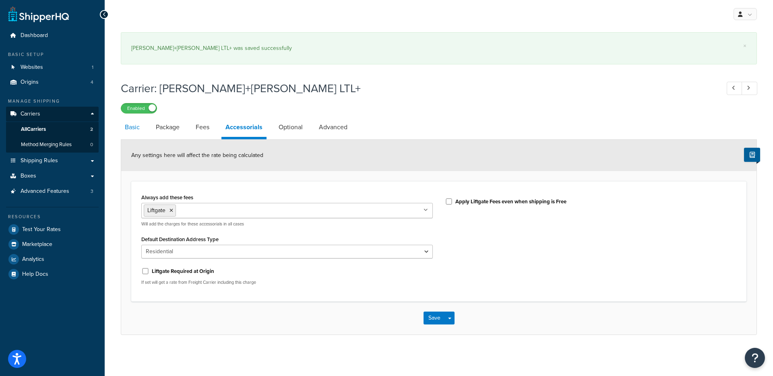
click at [136, 132] on link "Basic" at bounding box center [132, 127] width 23 height 19
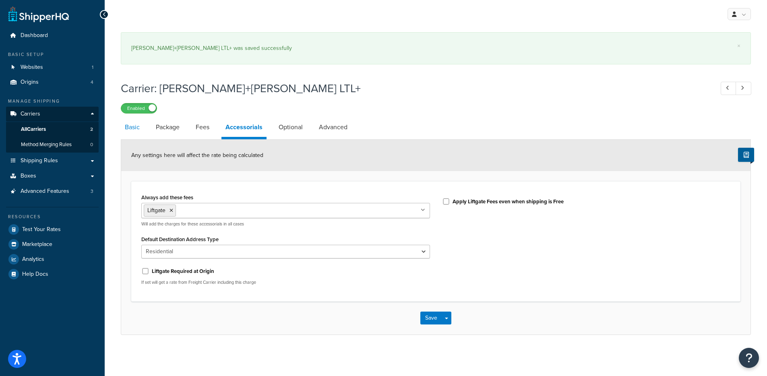
select select "reTransFreight"
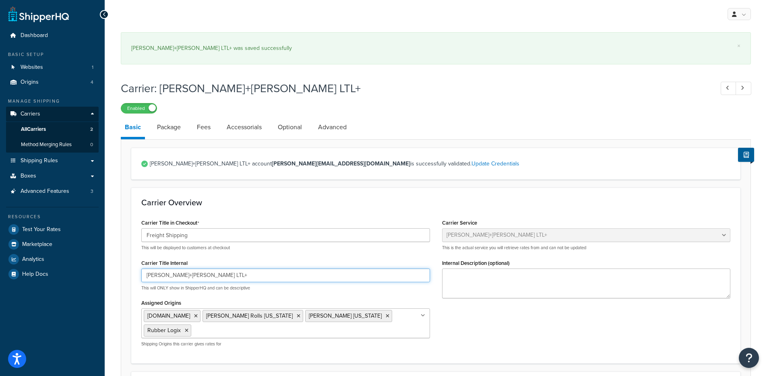
click at [173, 272] on input "Kuehne+Nagel LTL+" at bounding box center [285, 276] width 289 height 14
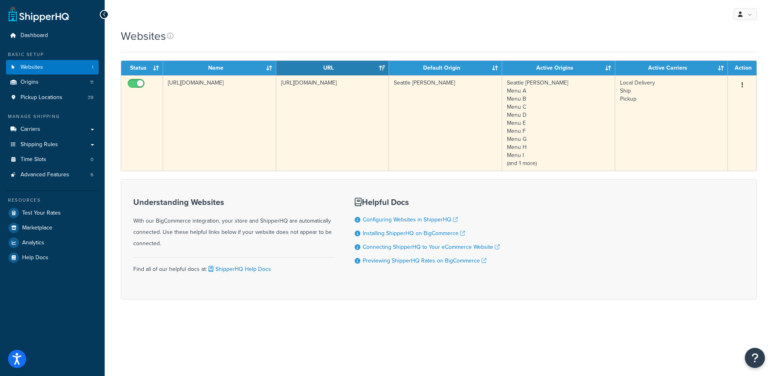
click at [286, 126] on td "https://seattlesutton.com/" at bounding box center [332, 122] width 113 height 95
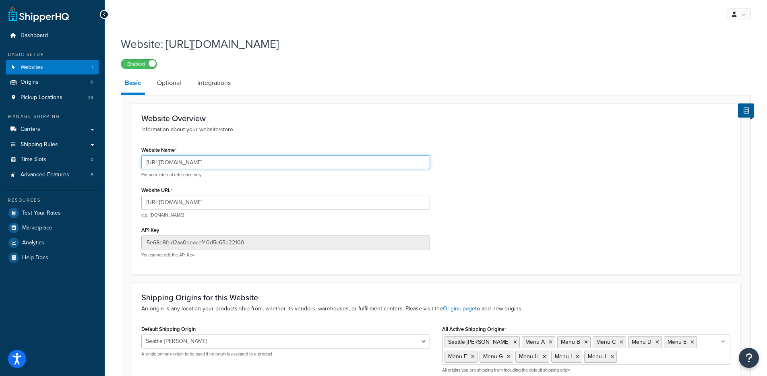
drag, startPoint x: 164, startPoint y: 164, endPoint x: 217, endPoint y: 163, distance: 53.6
click at [217, 163] on input "[URL][DOMAIN_NAME]" at bounding box center [285, 162] width 289 height 14
